Goal: Go to known website: Go to known website

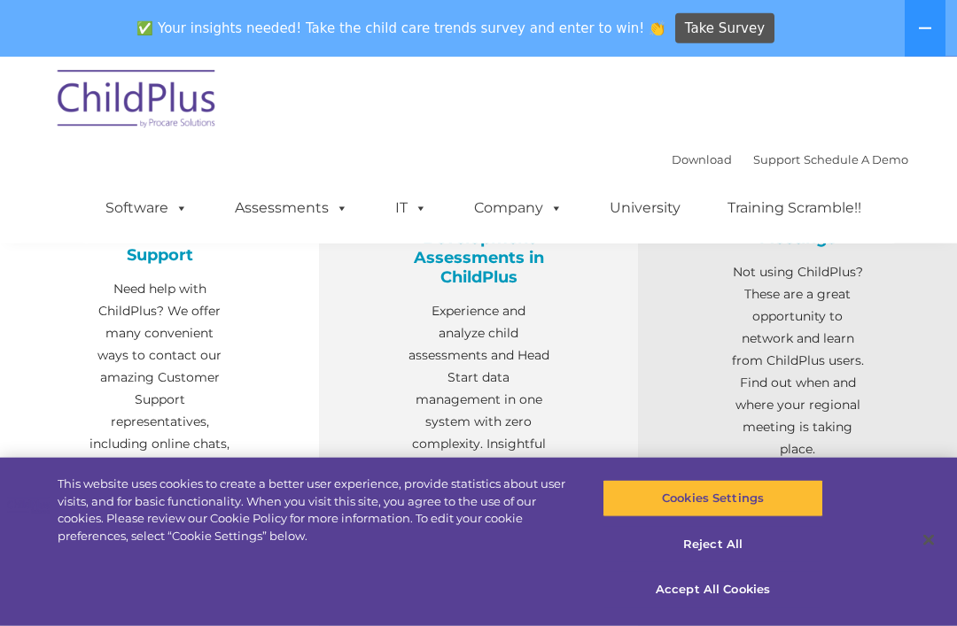
select select "MEDIUM"
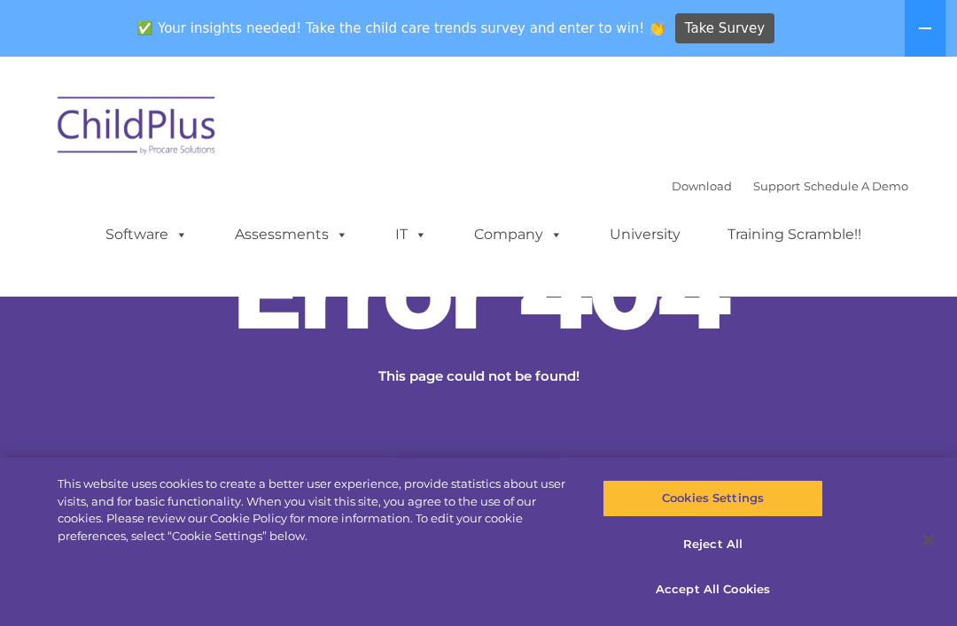
click at [920, 35] on button at bounding box center [925, 28] width 41 height 57
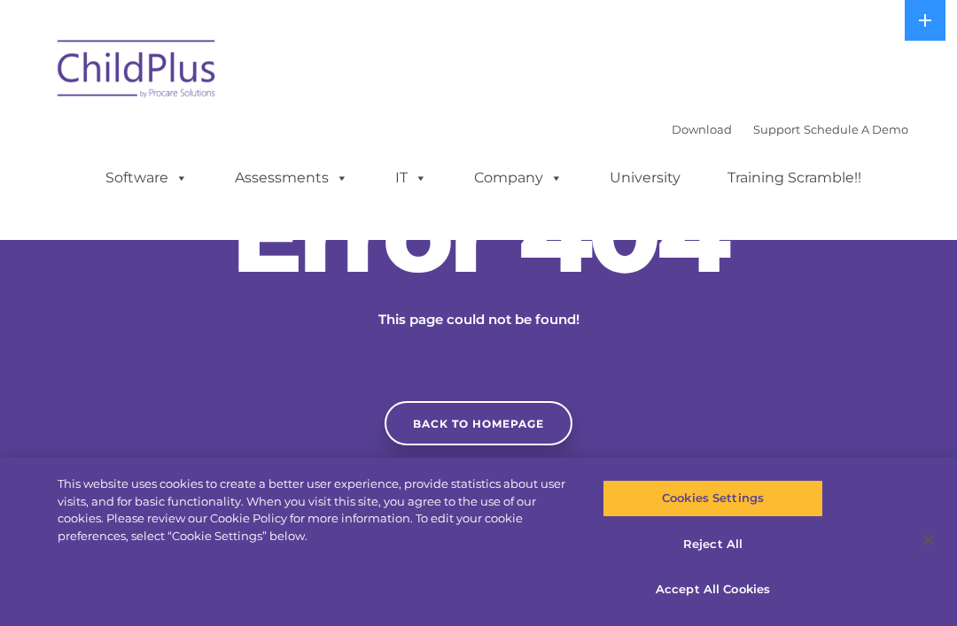
click at [492, 446] on link "Back to homepage" at bounding box center [479, 423] width 188 height 44
click at [507, 443] on link "Back to homepage" at bounding box center [479, 423] width 188 height 44
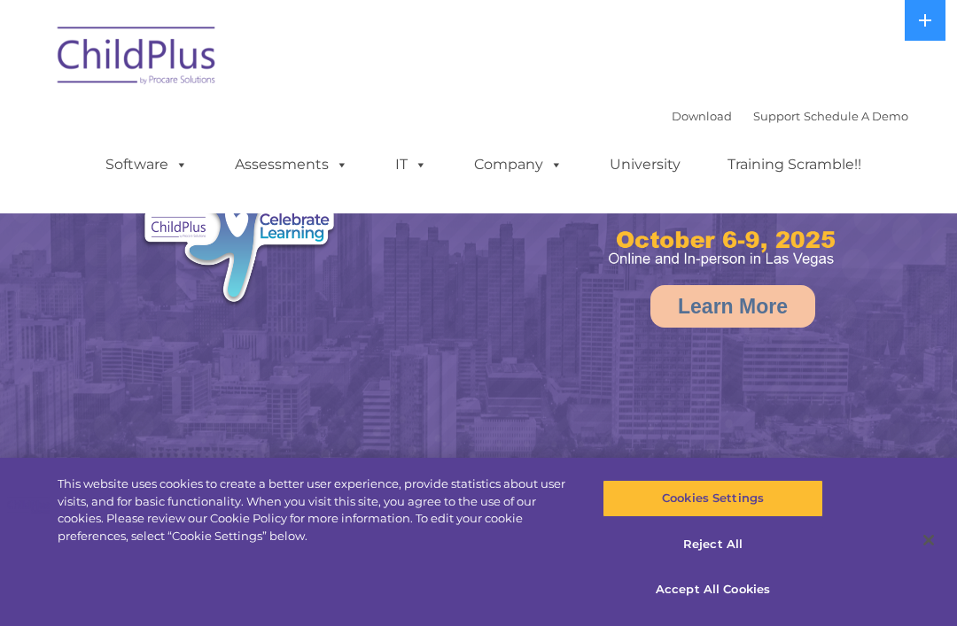
select select "MEDIUM"
